Goal: Find contact information: Find contact information

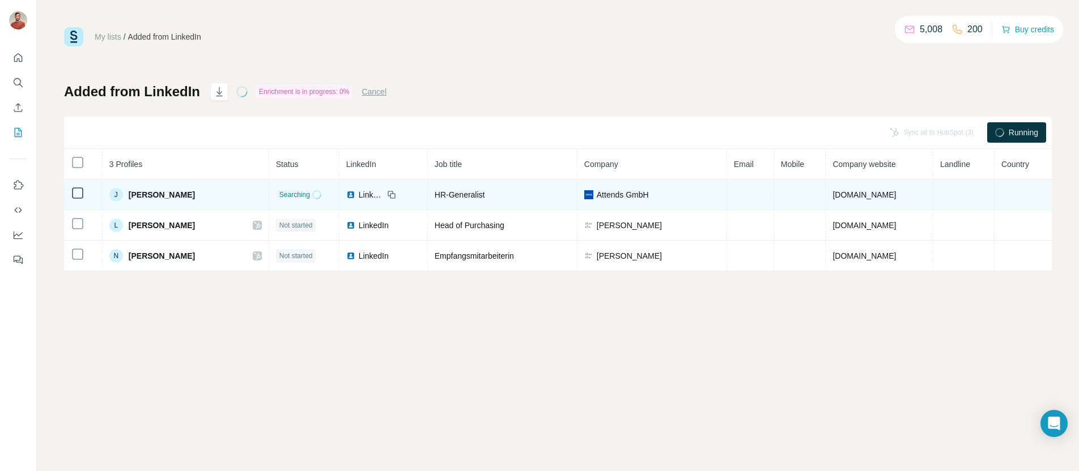
click at [156, 193] on span "[PERSON_NAME]" at bounding box center [162, 194] width 66 height 11
click at [156, 195] on span "[PERSON_NAME]" at bounding box center [162, 194] width 66 height 11
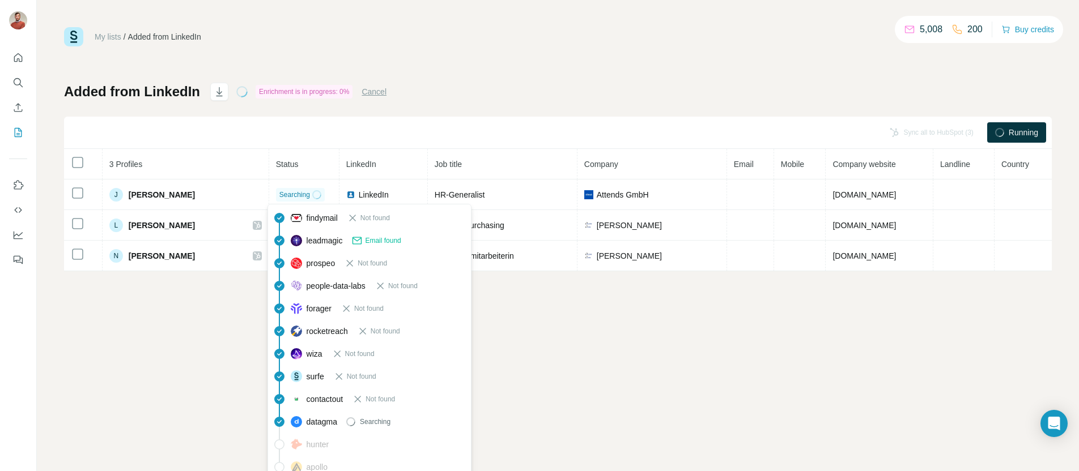
click at [383, 240] on span "Email found" at bounding box center [383, 241] width 36 height 10
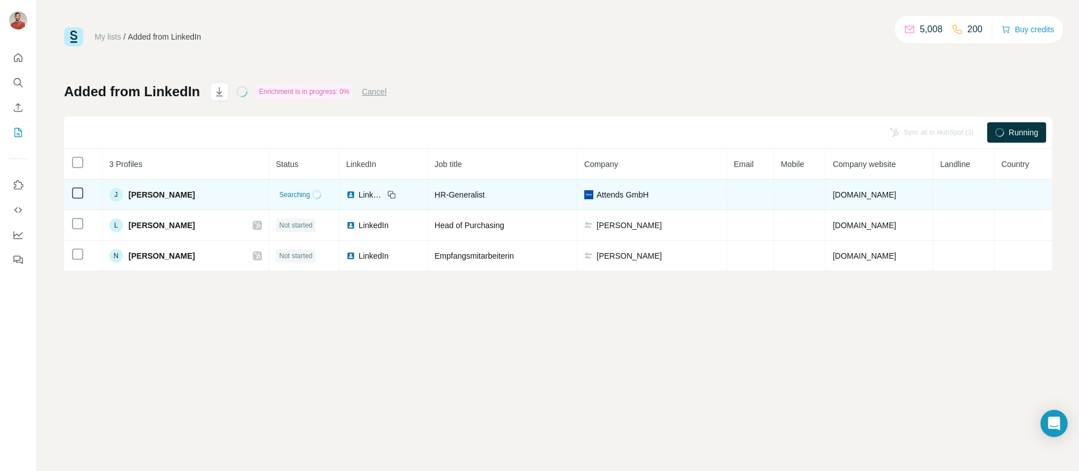
click at [118, 194] on div "J" at bounding box center [116, 195] width 14 height 14
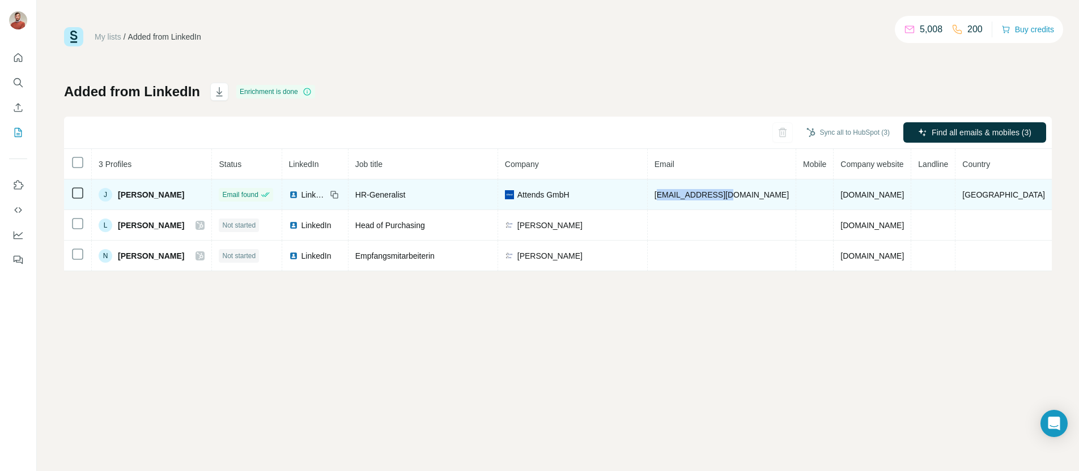
drag, startPoint x: 692, startPoint y: 196, endPoint x: 760, endPoint y: 193, distance: 68.6
click at [760, 193] on span "[EMAIL_ADDRESS][DOMAIN_NAME]" at bounding box center [722, 194] width 134 height 9
drag, startPoint x: 776, startPoint y: 195, endPoint x: 789, endPoint y: 196, distance: 13.0
click at [778, 196] on span "[EMAIL_ADDRESS][DOMAIN_NAME]" at bounding box center [722, 194] width 134 height 9
drag, startPoint x: 798, startPoint y: 194, endPoint x: 680, endPoint y: 194, distance: 117.9
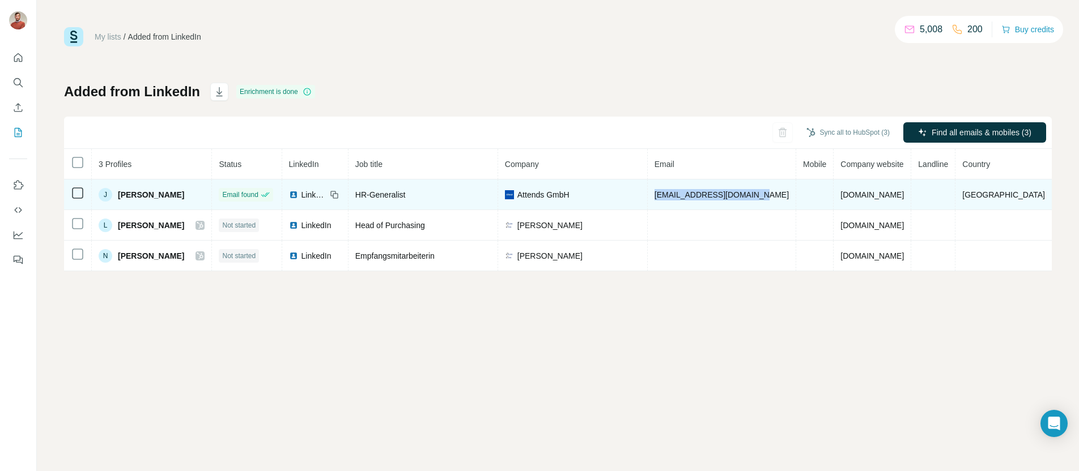
click at [680, 194] on tr "J [PERSON_NAME] Email found LinkedIn HR-Generalist Attends GmbH [EMAIL_ADDRESS]…" at bounding box center [558, 195] width 988 height 31
copy tr "[EMAIL_ADDRESS][DOMAIN_NAME]"
click at [900, 209] on td "[DOMAIN_NAME]" at bounding box center [873, 195] width 78 height 31
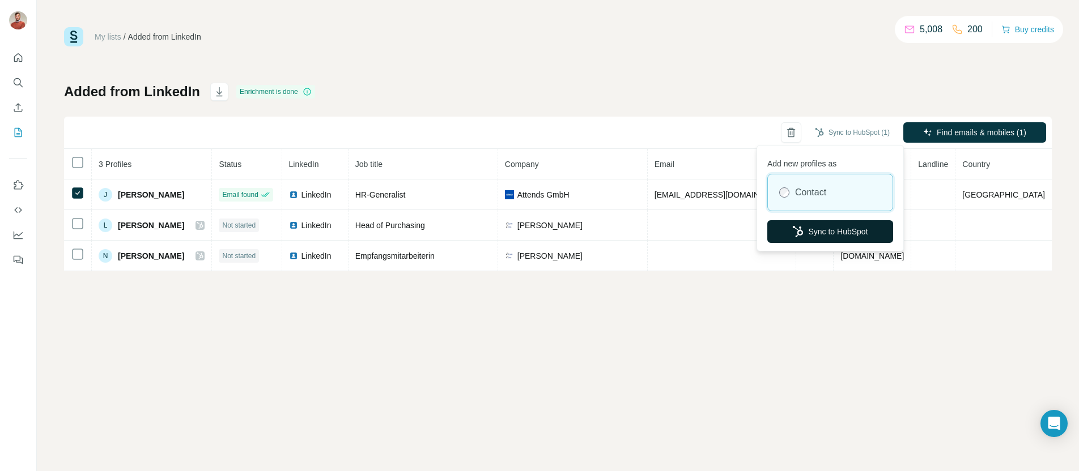
click at [834, 231] on button "Sync to HubSpot" at bounding box center [830, 231] width 126 height 23
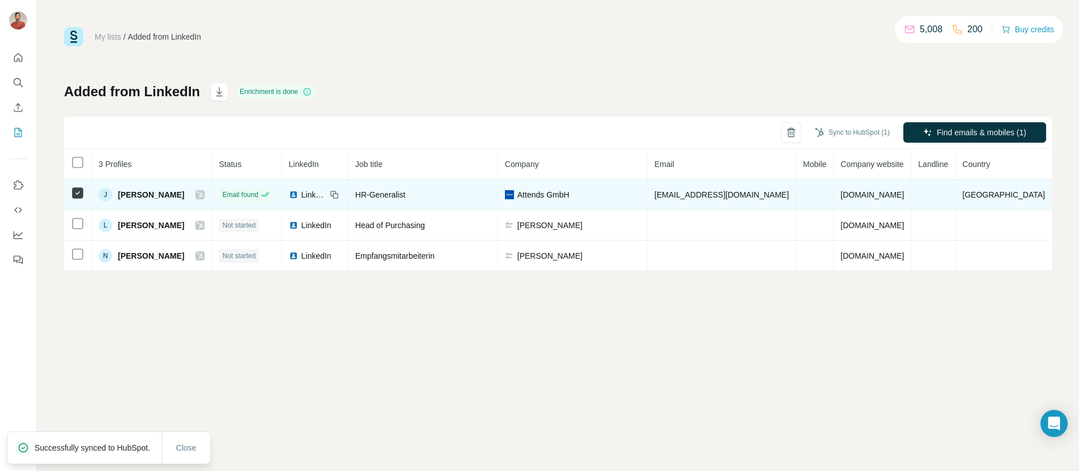
click at [717, 194] on span "[EMAIL_ADDRESS][DOMAIN_NAME]" at bounding box center [722, 194] width 134 height 9
click at [717, 193] on span "[EMAIL_ADDRESS][DOMAIN_NAME]" at bounding box center [722, 194] width 134 height 9
copy span "[EMAIL_ADDRESS][DOMAIN_NAME]"
